Goal: Contribute content: Contribute content

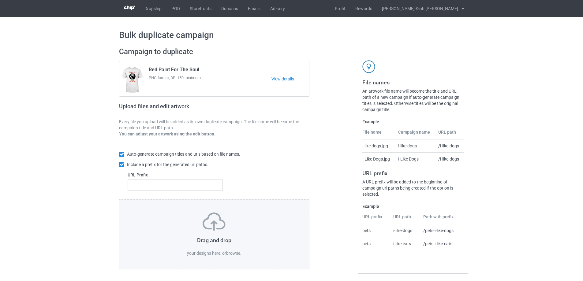
click at [234, 251] on label "browse" at bounding box center [233, 253] width 14 height 5
click at [0, 0] on input "browse" at bounding box center [0, 0] width 0 height 0
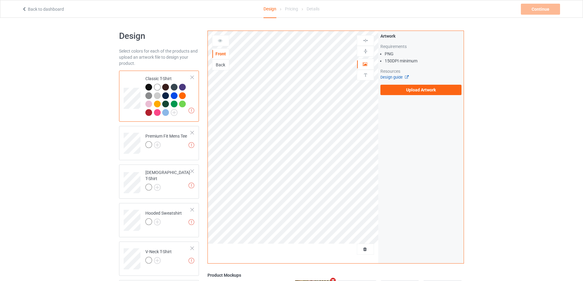
click at [393, 78] on link "Design guide" at bounding box center [394, 77] width 28 height 5
